Goal: Task Accomplishment & Management: Manage account settings

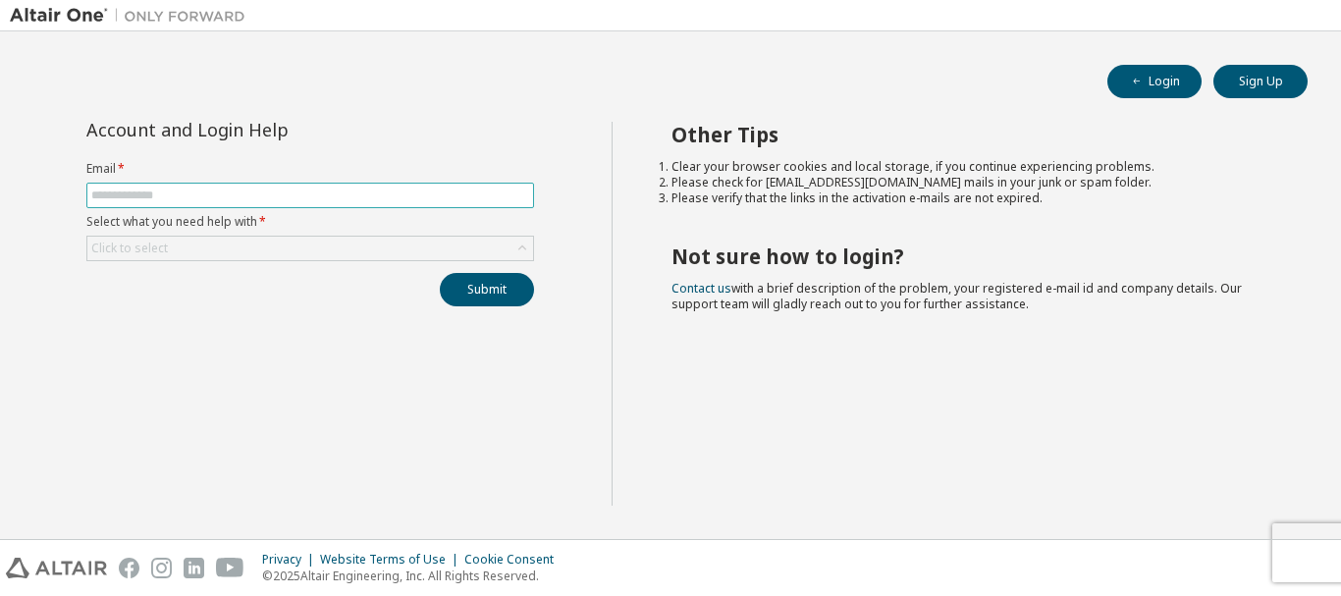
click at [250, 190] on input "text" at bounding box center [310, 195] width 438 height 16
type input "**********"
click at [193, 252] on div "Click to select" at bounding box center [310, 249] width 446 height 24
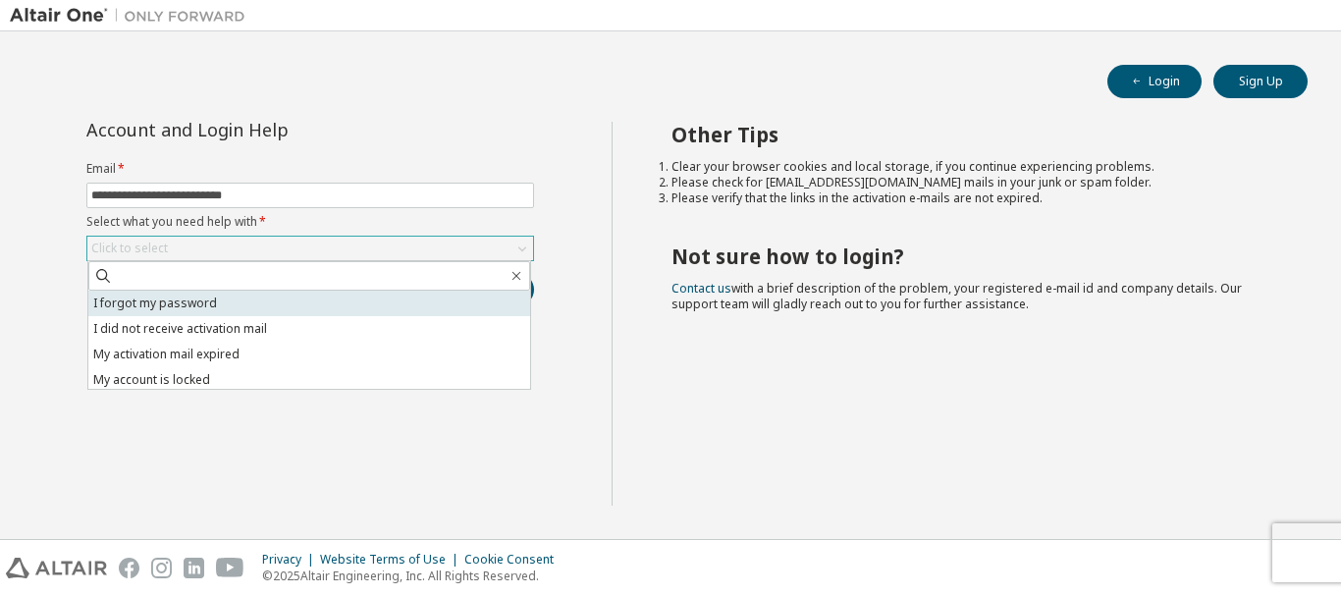
click at [184, 308] on li "I forgot my password" at bounding box center [309, 304] width 442 height 26
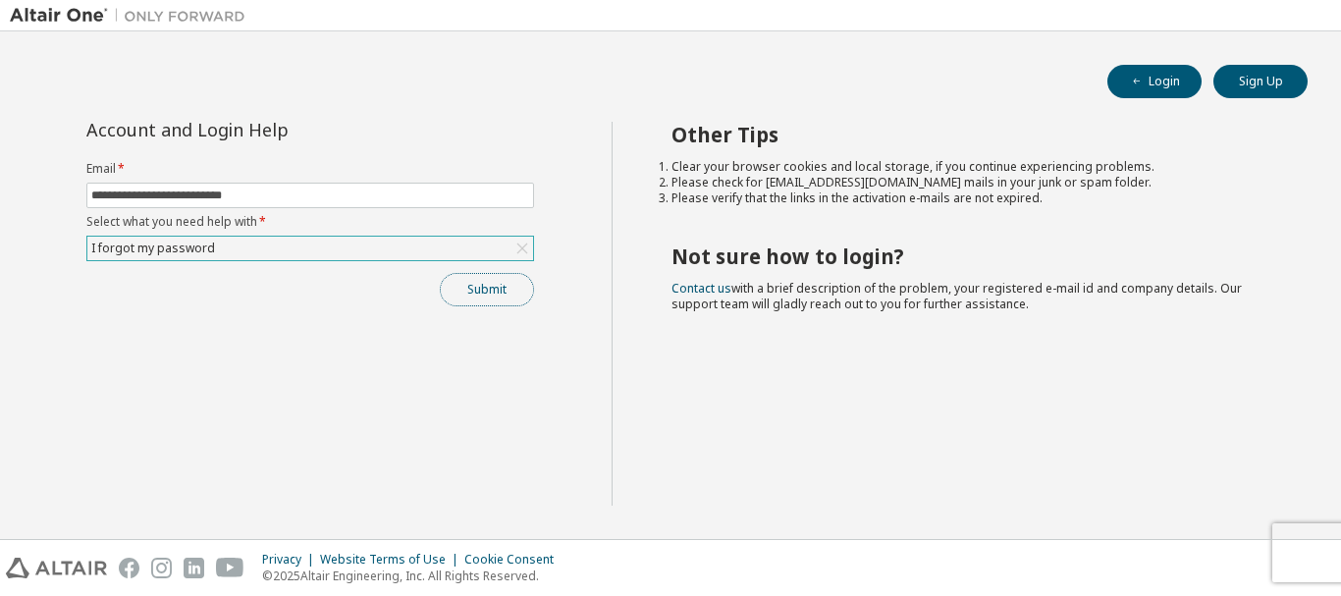
click at [466, 281] on button "Submit" at bounding box center [487, 289] width 94 height 33
click at [1141, 71] on button "Login" at bounding box center [1154, 81] width 94 height 33
